Goal: Task Accomplishment & Management: Manage account settings

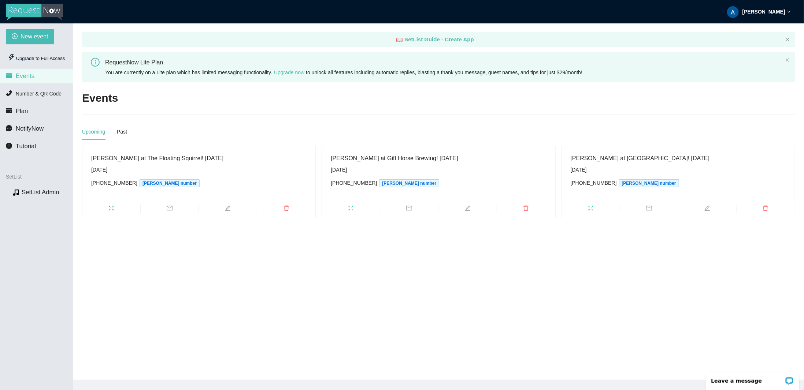
click at [213, 159] on div "The Roomates at The Floating Squirrel! 08/23/25" at bounding box center [198, 158] width 215 height 9
click at [33, 193] on link "SetList Admin" at bounding box center [41, 192] width 38 height 7
